Goal: Task Accomplishment & Management: Use online tool/utility

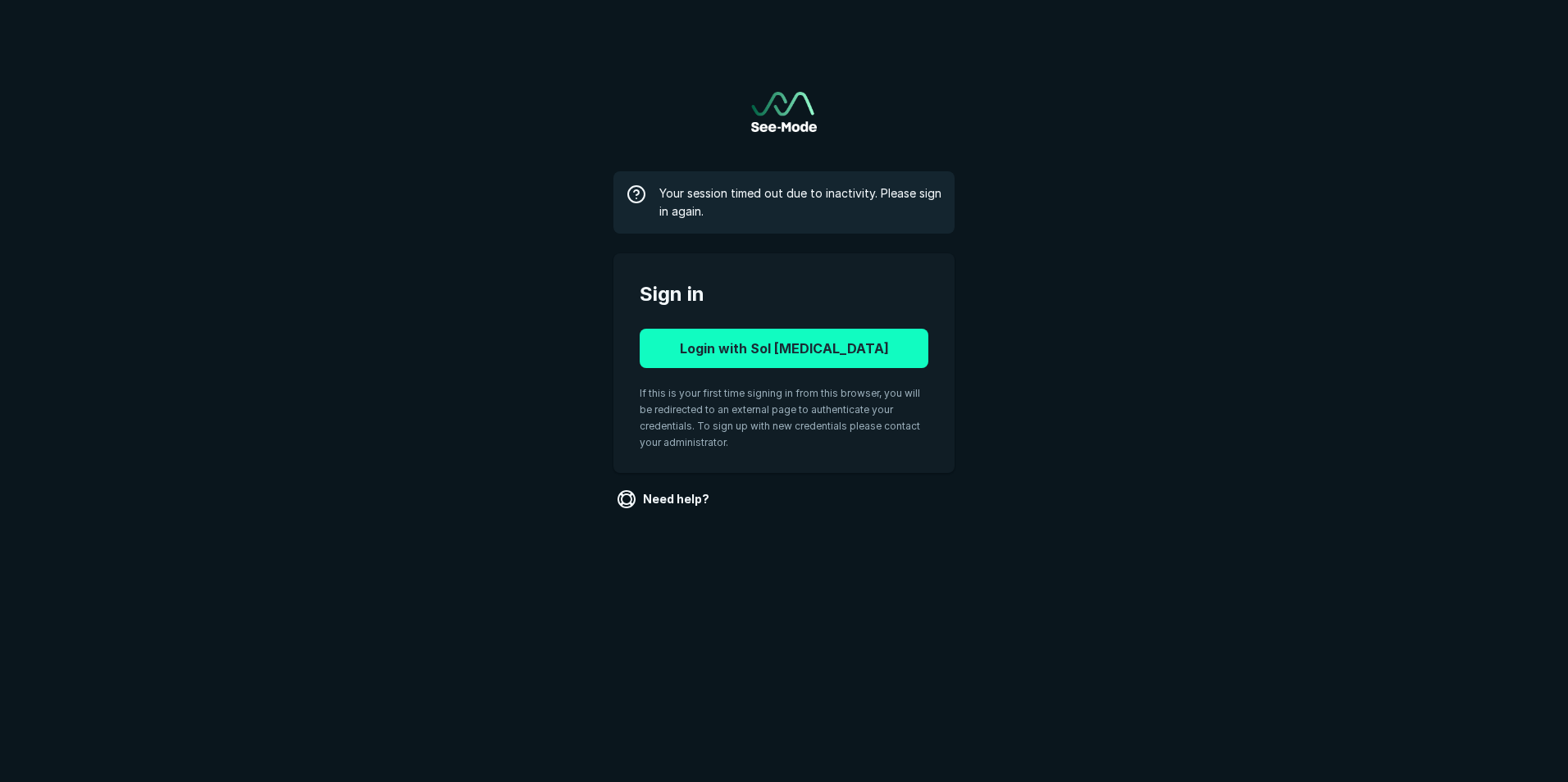
click at [846, 342] on button "Login with Sol [MEDICAL_DATA]" at bounding box center [784, 348] width 289 height 39
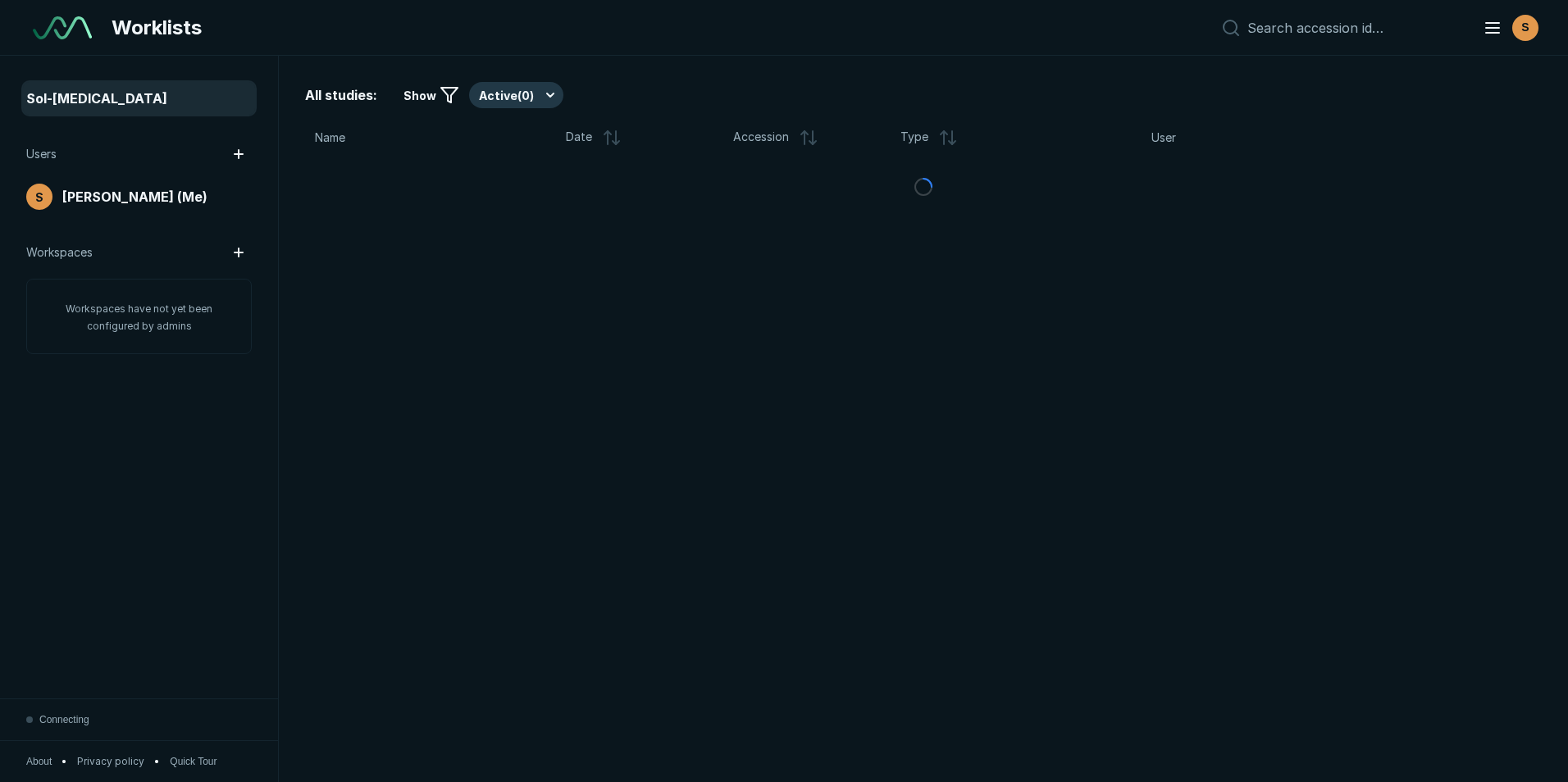
scroll to position [5079, 7647]
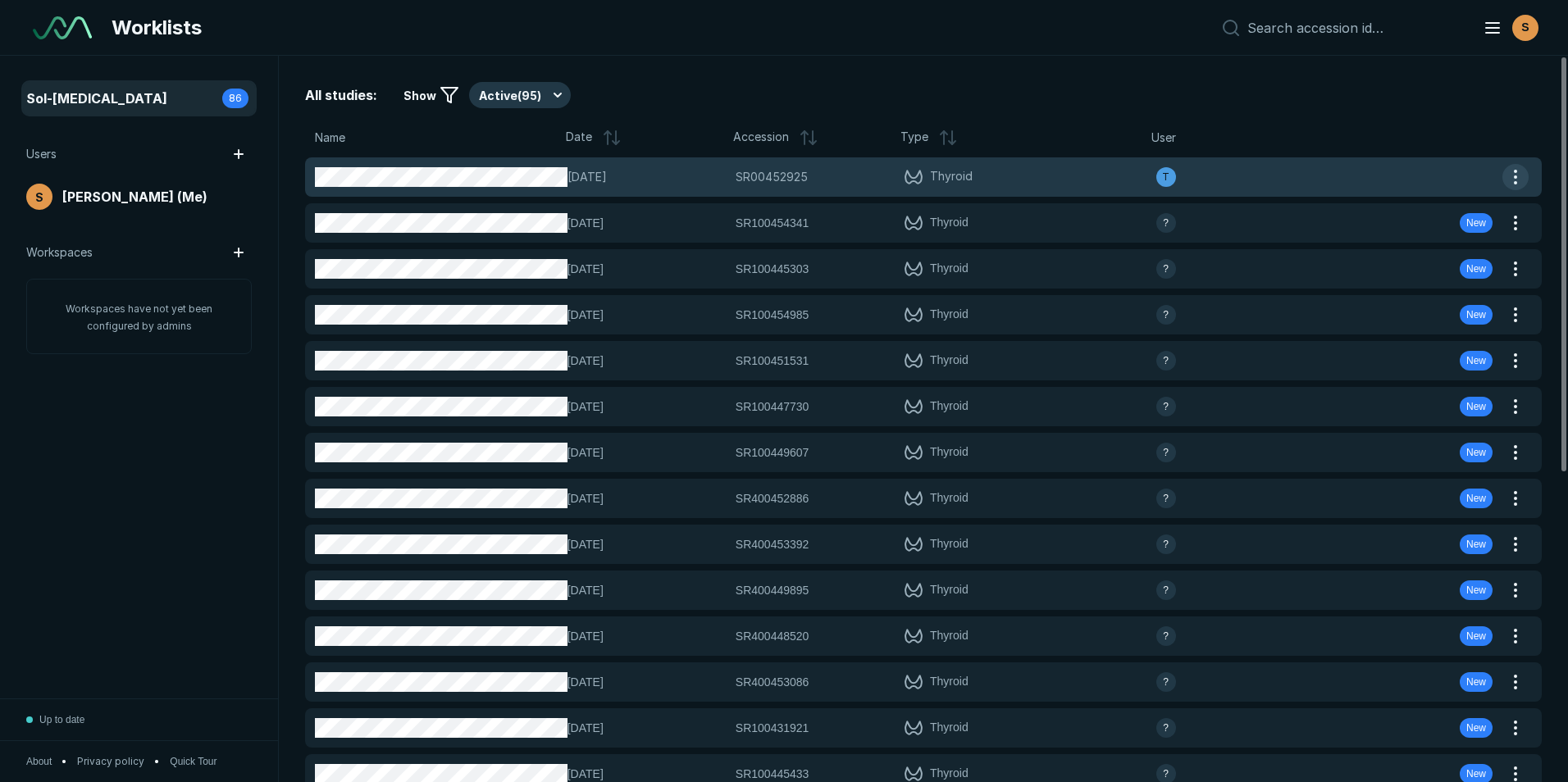
click at [1515, 174] on button "button" at bounding box center [1516, 177] width 27 height 27
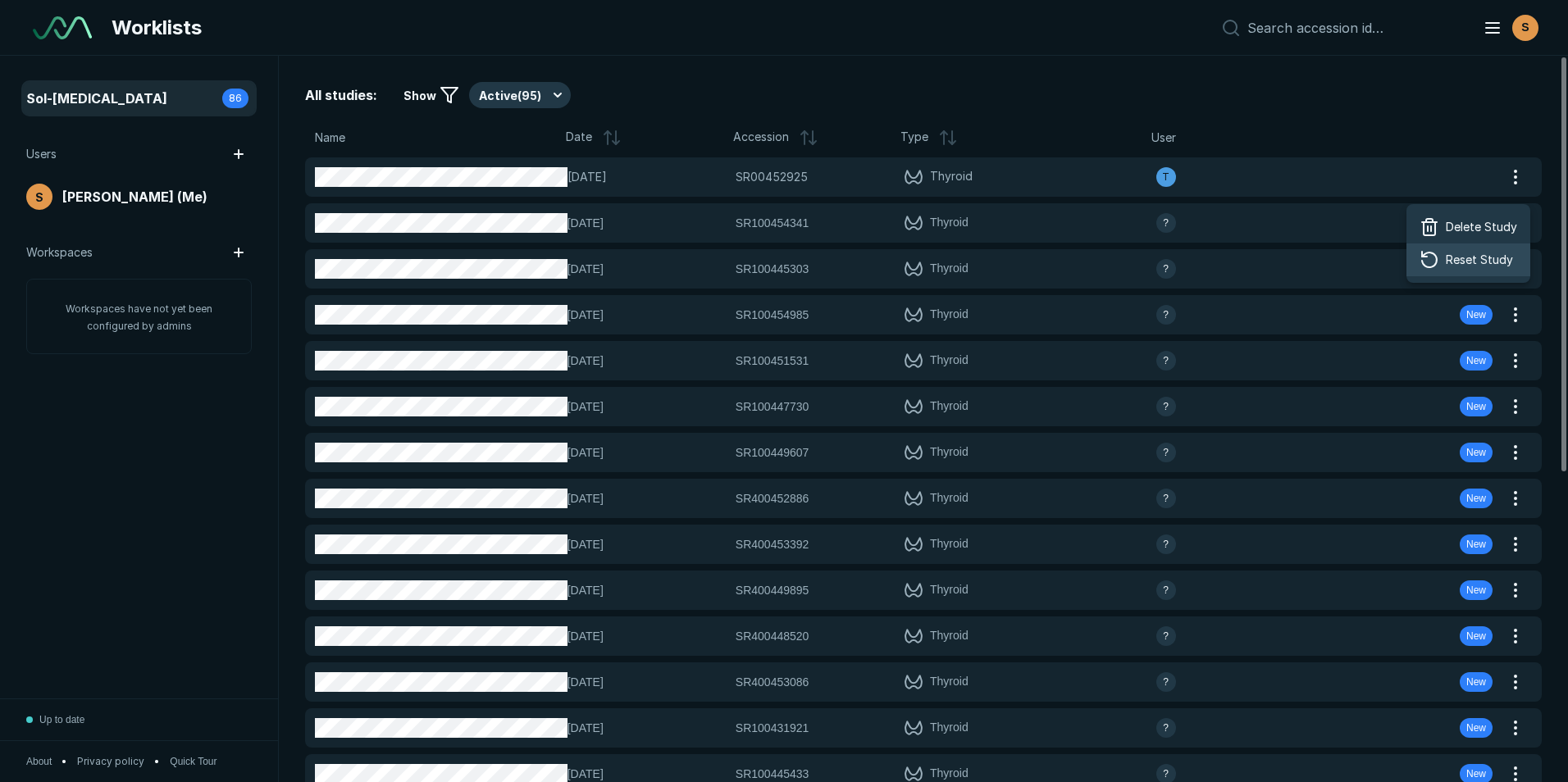
click at [1510, 263] on span "Reset Study" at bounding box center [1479, 259] width 67 height 18
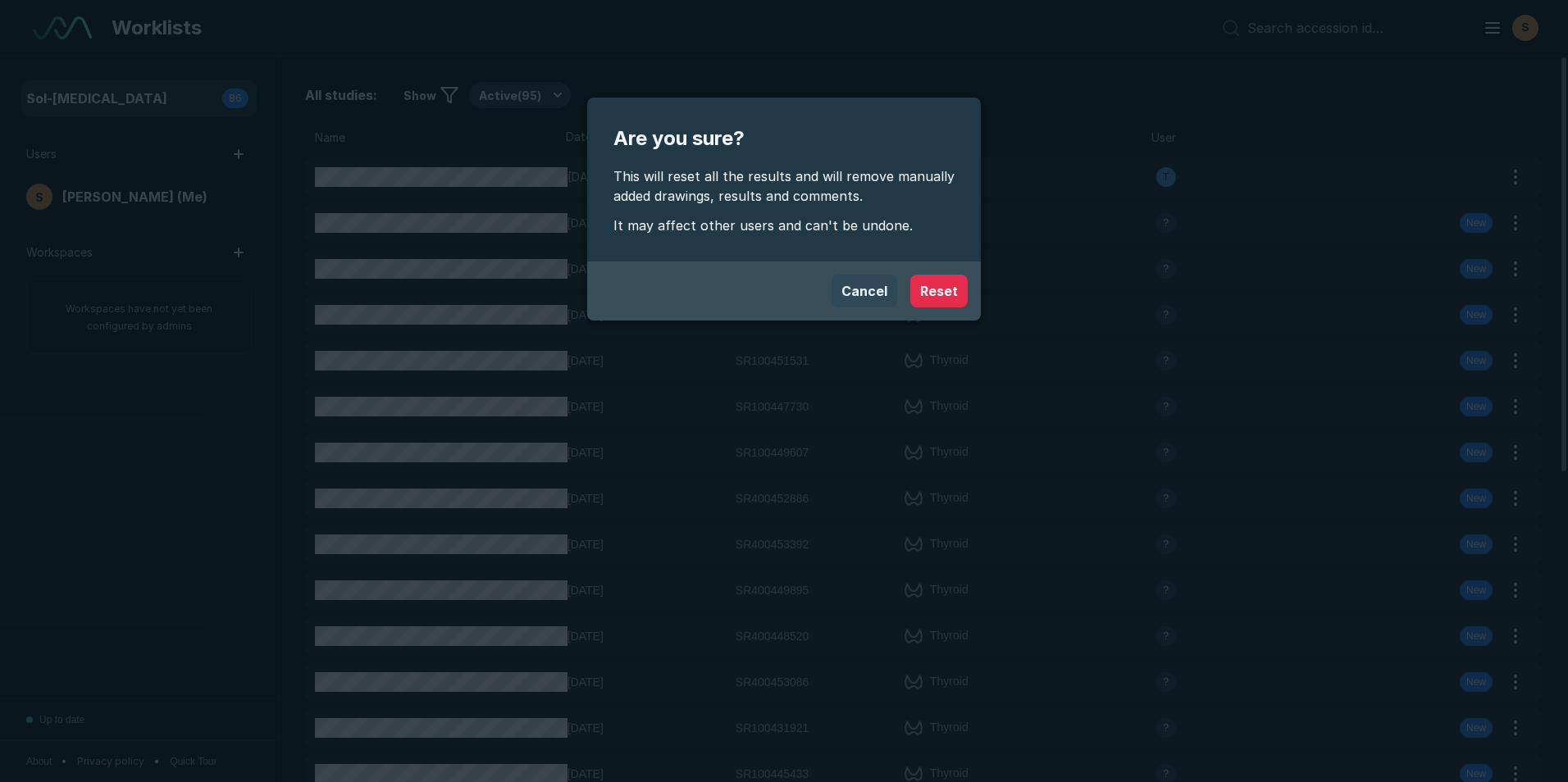
click at [860, 295] on button "Cancel" at bounding box center [865, 290] width 66 height 33
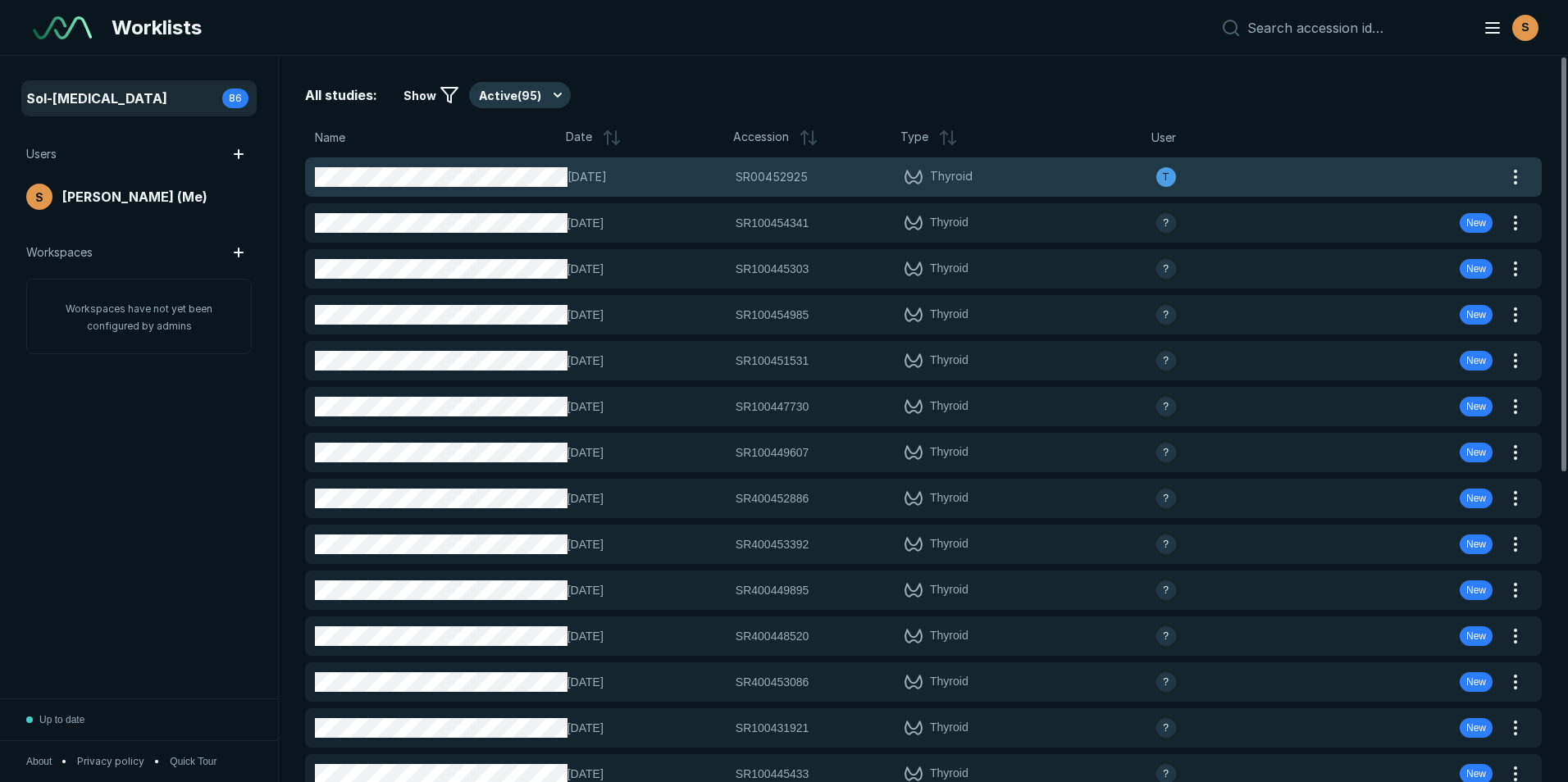
drag, startPoint x: 1170, startPoint y: 171, endPoint x: 1160, endPoint y: 174, distance: 10.4
click at [1160, 174] on div "T" at bounding box center [1166, 177] width 19 height 19
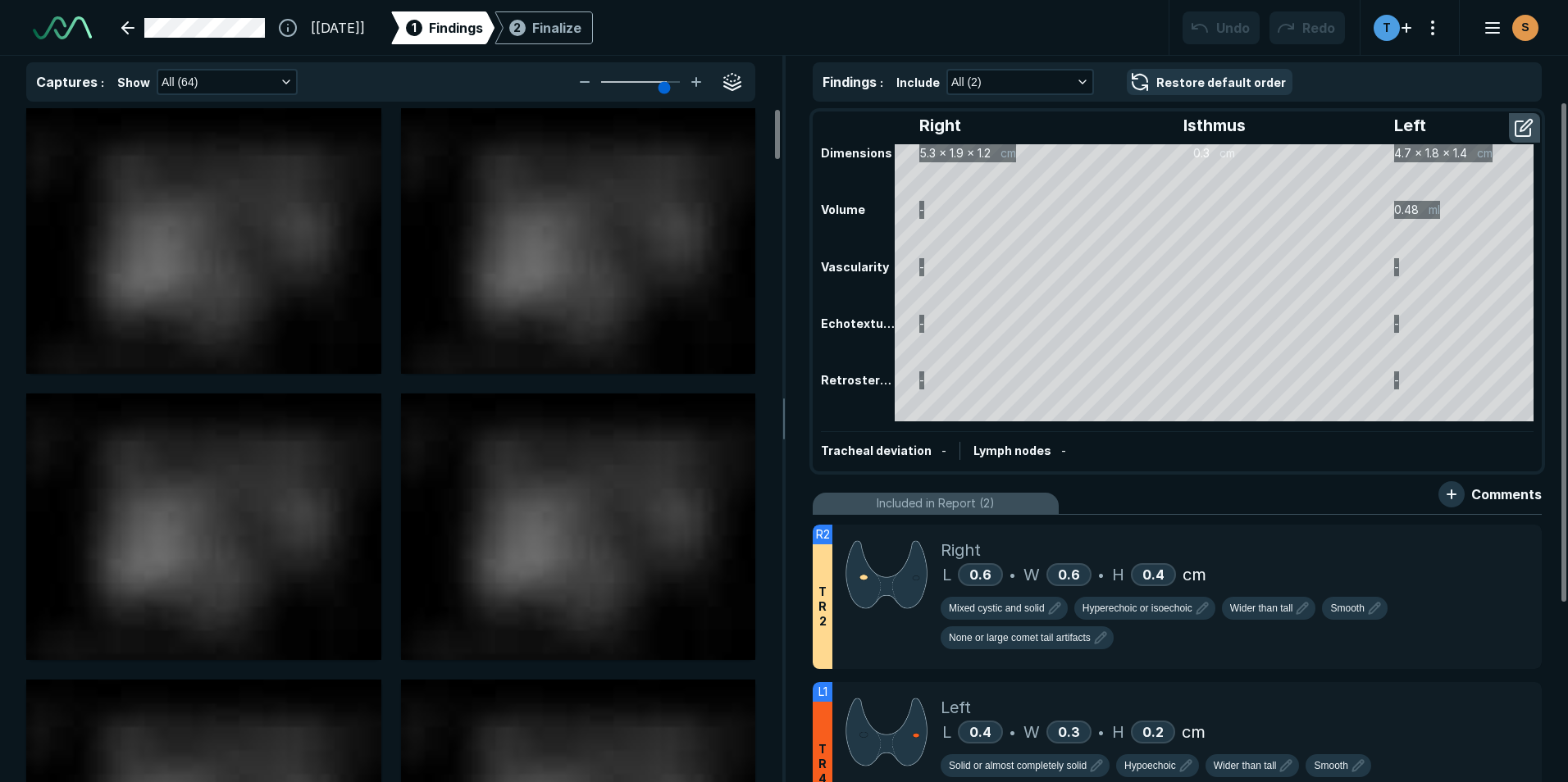
scroll to position [3679, 5375]
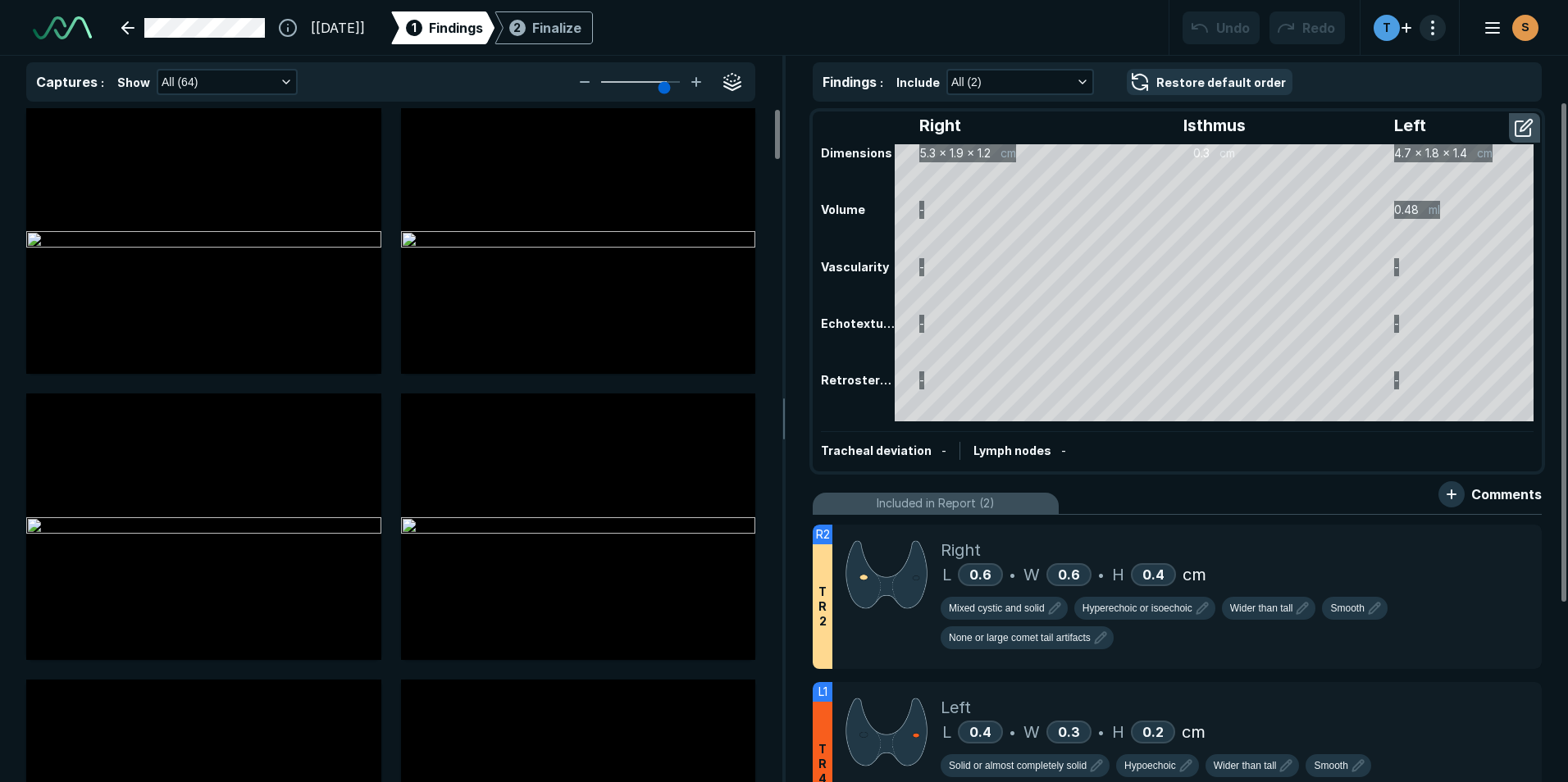
click at [1437, 29] on button "button" at bounding box center [1433, 28] width 27 height 27
click at [1324, 72] on div "Reset" at bounding box center [1347, 76] width 197 height 31
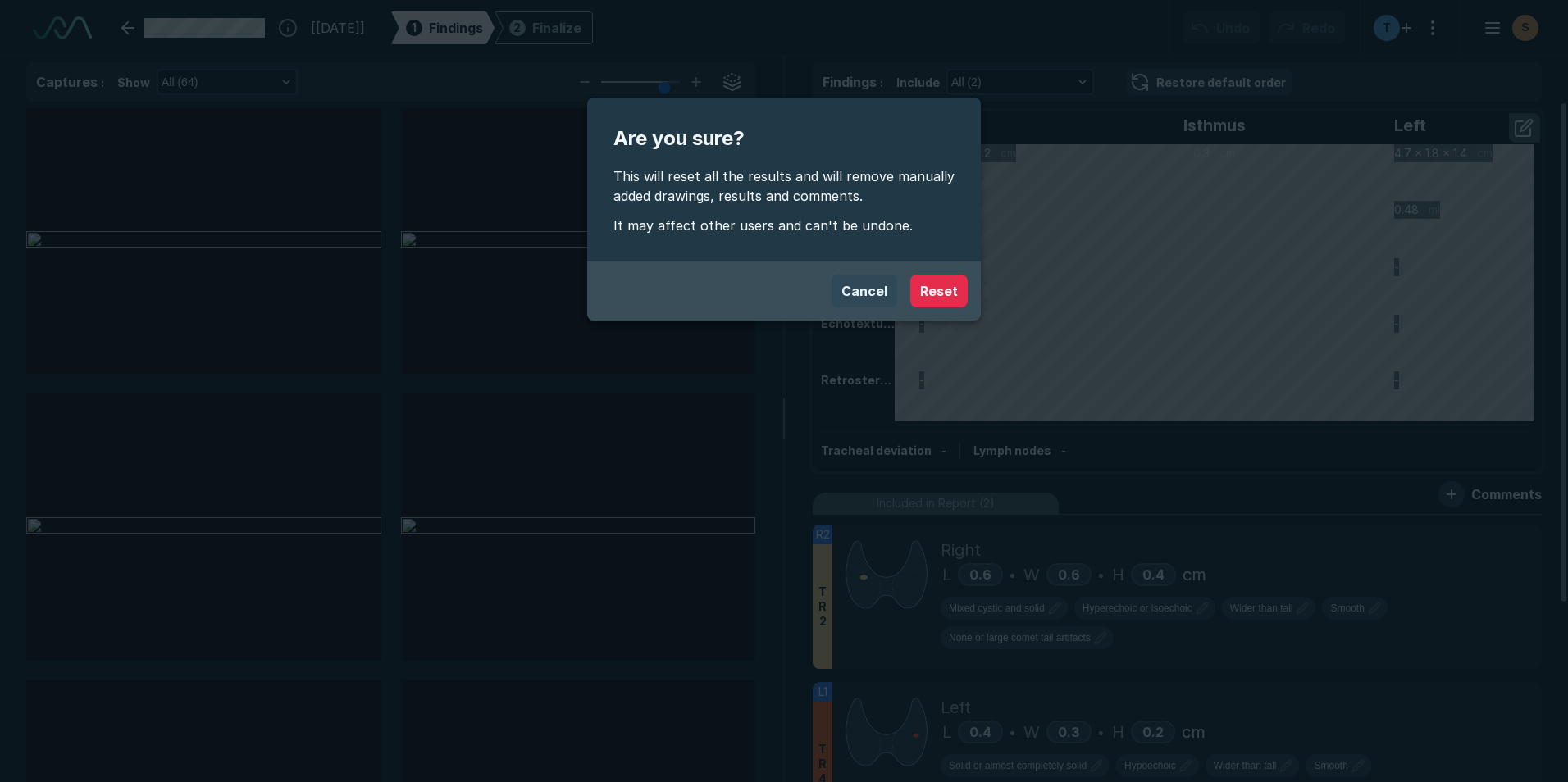
click at [863, 290] on button "Cancel" at bounding box center [865, 290] width 66 height 33
